Goal: Task Accomplishment & Management: Manage account settings

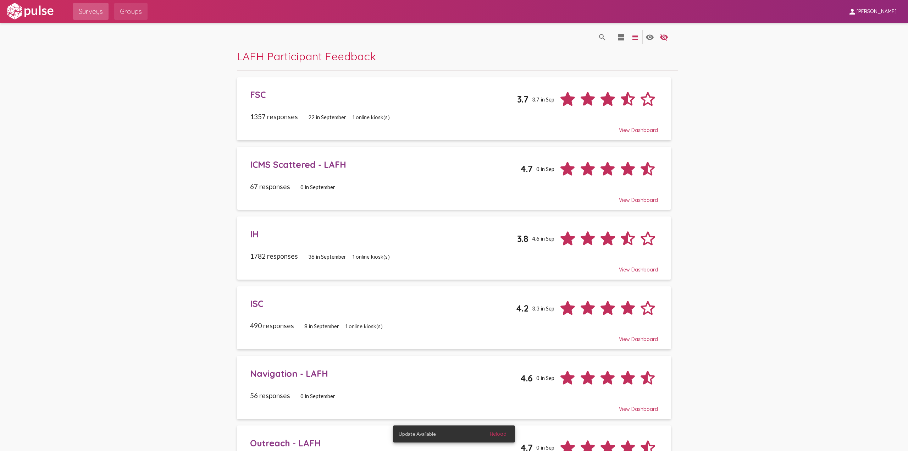
click at [125, 15] on span "Groups" at bounding box center [131, 11] width 22 height 13
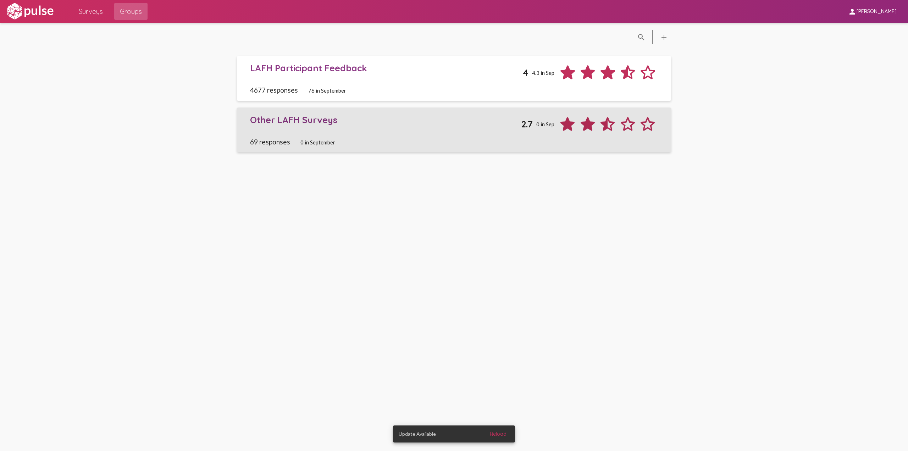
click at [275, 126] on div "Other LAFH Surveys 2.7 0 in Sep" at bounding box center [453, 124] width 407 height 20
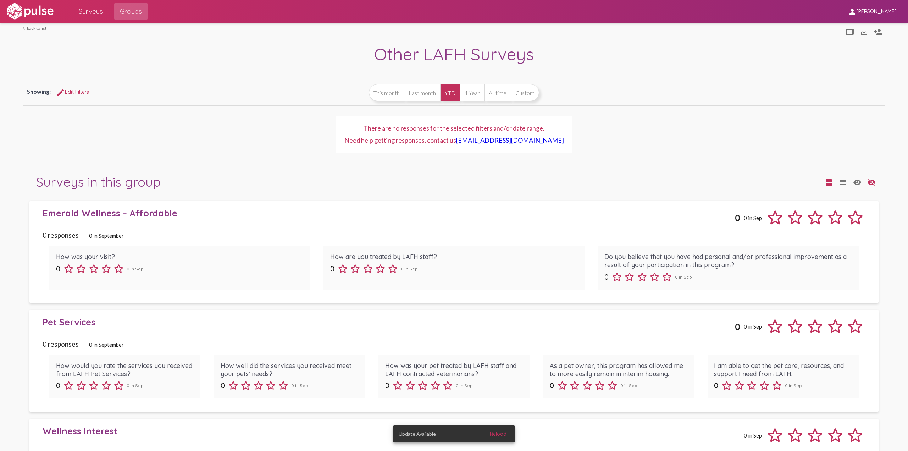
click at [205, 224] on div "Emerald Wellness – Affordable 0 0 in Sep" at bounding box center [454, 217] width 822 height 20
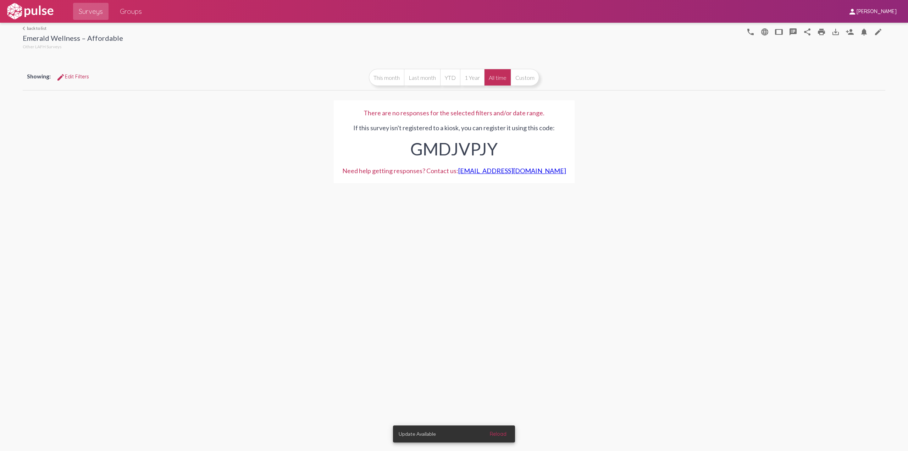
click at [503, 74] on button "All time" at bounding box center [497, 77] width 27 height 17
click at [776, 34] on mat-icon "tablet" at bounding box center [778, 32] width 9 height 9
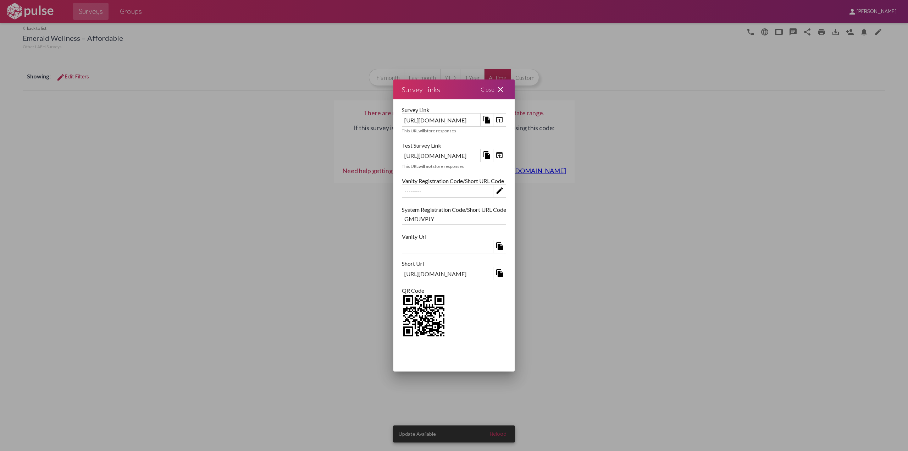
drag, startPoint x: 575, startPoint y: 91, endPoint x: 583, endPoint y: 87, distance: 8.9
click at [505, 91] on mat-icon "close" at bounding box center [500, 89] width 9 height 9
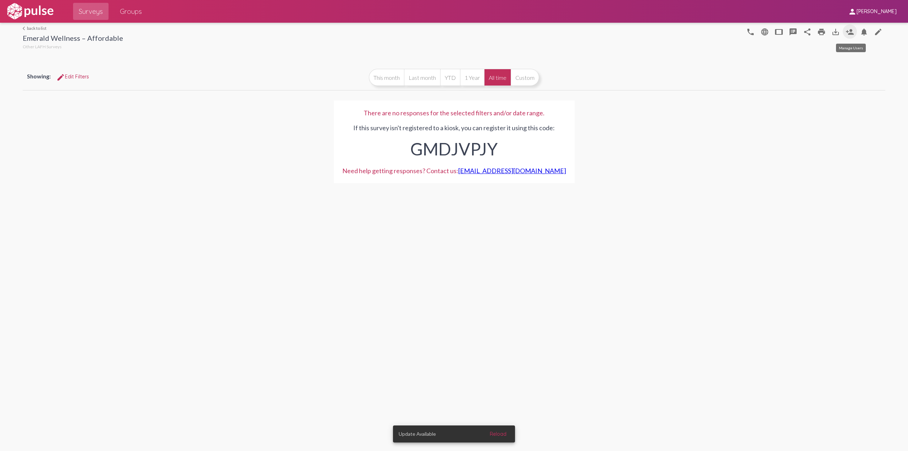
click at [847, 30] on mat-icon "person_add" at bounding box center [849, 32] width 9 height 9
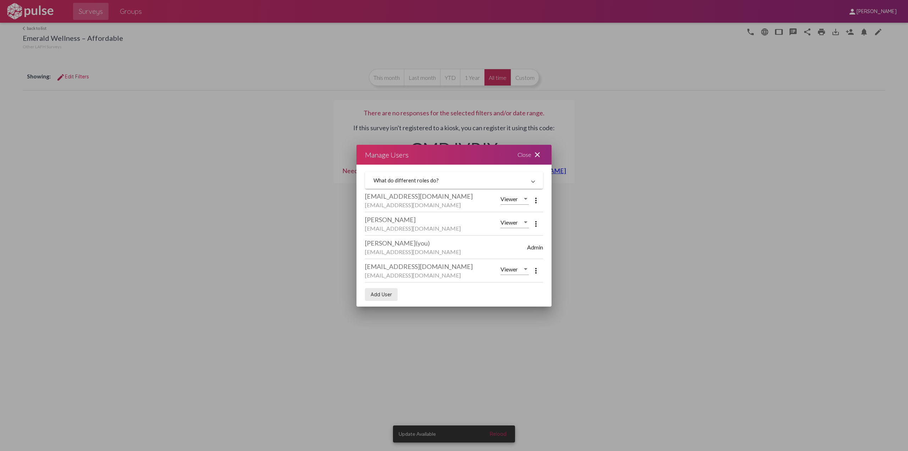
click at [383, 295] on span "Add User" at bounding box center [381, 294] width 21 height 6
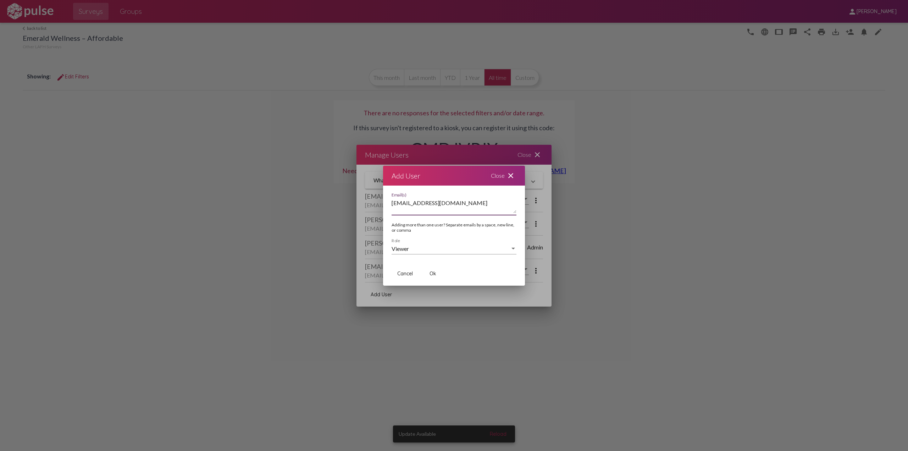
type textarea "[EMAIL_ADDRESS][DOMAIN_NAME]"
click at [429, 271] on button "Ok" at bounding box center [432, 273] width 23 height 13
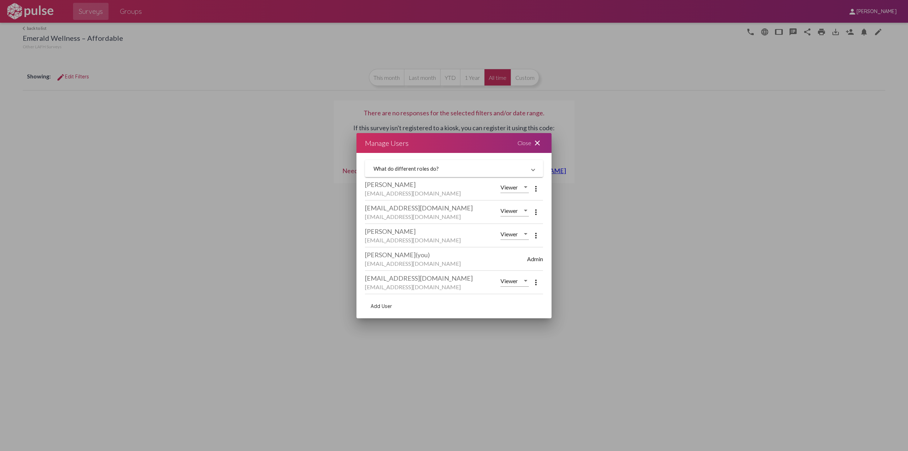
click at [371, 305] on span "Add User" at bounding box center [381, 306] width 21 height 6
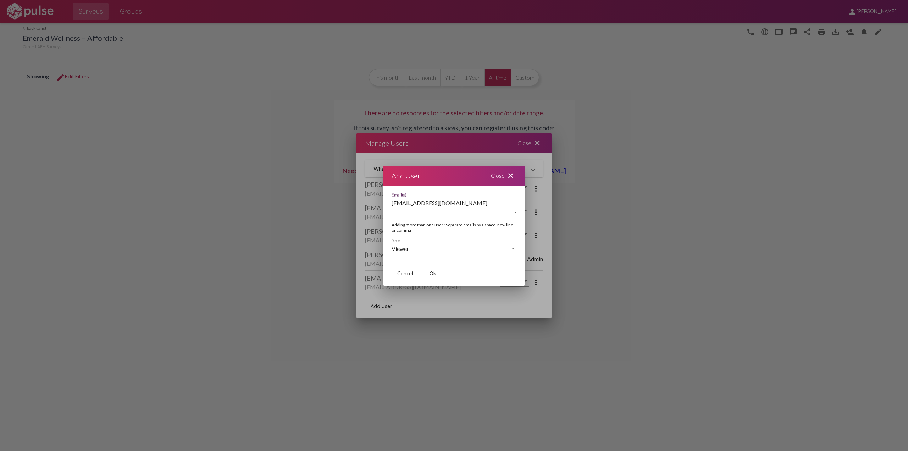
type textarea "[EMAIL_ADDRESS][DOMAIN_NAME]"
click at [428, 277] on button "Ok" at bounding box center [432, 273] width 23 height 13
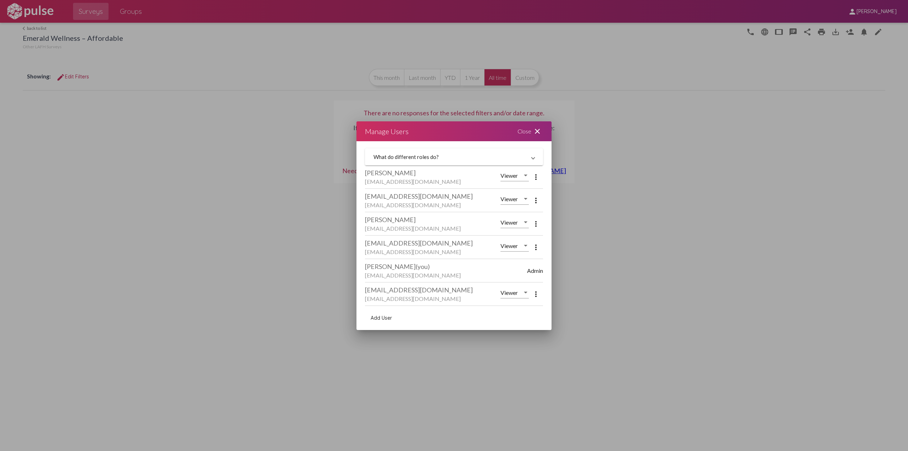
click at [536, 129] on mat-icon "close" at bounding box center [537, 131] width 9 height 9
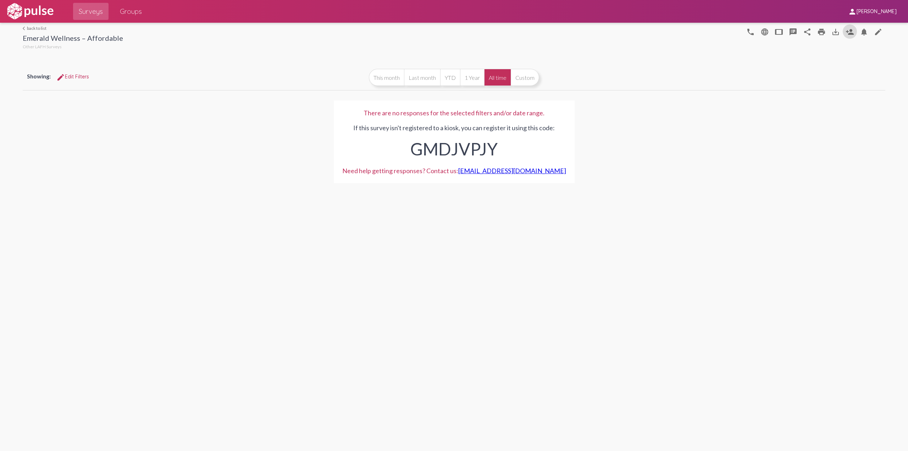
click at [635, 197] on div "arrow_back_ios back to list Emerald Wellness – Affordable Other LAFH Surveys ph…" at bounding box center [454, 237] width 908 height 428
